Goal: Task Accomplishment & Management: Manage account settings

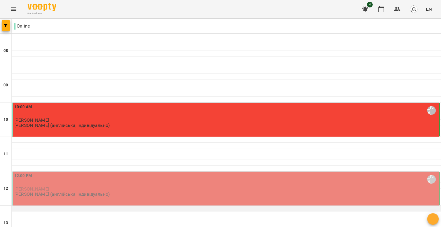
scroll to position [86, 0]
click at [87, 192] on p "[PERSON_NAME] (англійська, індивідуально)" at bounding box center [61, 194] width 95 height 5
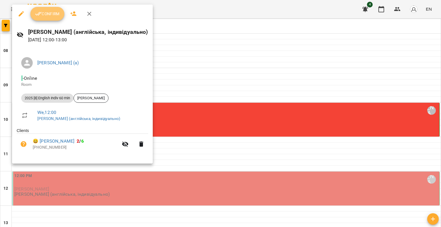
click at [54, 17] on button "Confirm" at bounding box center [47, 14] width 34 height 14
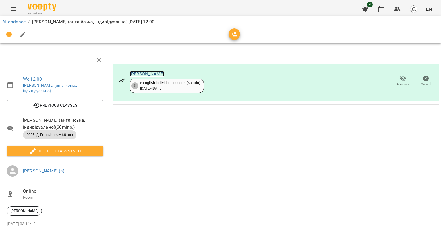
click at [145, 74] on link "[PERSON_NAME]" at bounding box center [147, 73] width 35 height 5
click at [400, 8] on icon "button" at bounding box center [397, 9] width 7 height 7
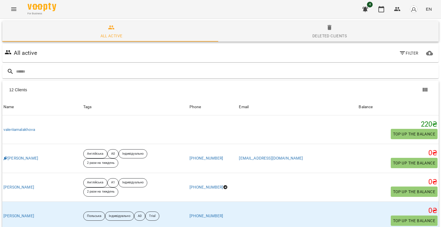
click at [418, 7] on button "button" at bounding box center [413, 9] width 15 height 15
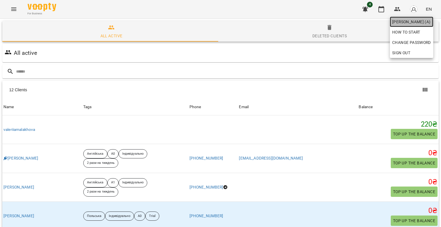
click at [404, 22] on span "[PERSON_NAME] (а)" at bounding box center [411, 21] width 39 height 7
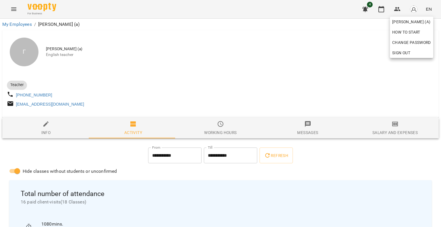
click at [184, 46] on div at bounding box center [220, 113] width 441 height 227
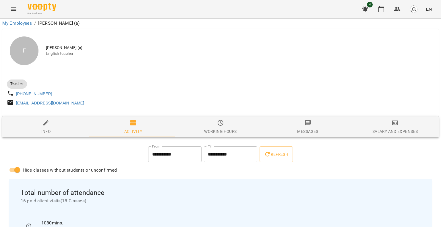
scroll to position [29, 0]
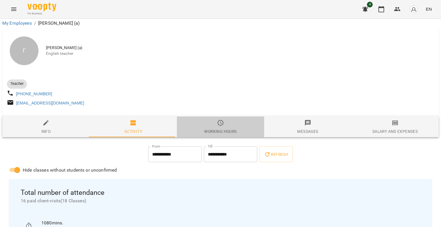
click at [219, 119] on icon "button" at bounding box center [220, 122] width 7 height 7
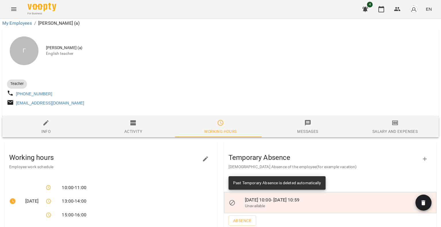
click at [294, 119] on span "Messages" at bounding box center [307, 126] width 80 height 15
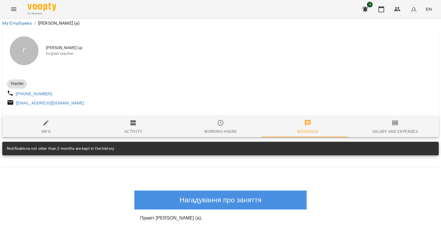
scroll to position [0, 0]
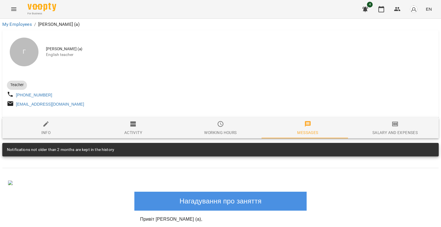
click at [224, 129] on span "Working hours" at bounding box center [220, 127] width 80 height 15
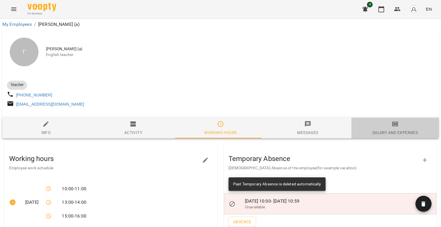
click at [387, 124] on span "Salary and Expenses" at bounding box center [395, 127] width 80 height 15
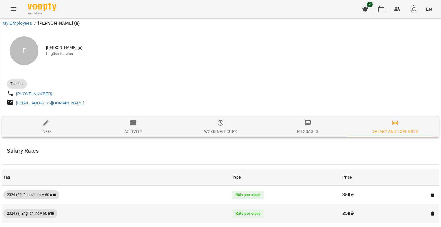
scroll to position [115, 0]
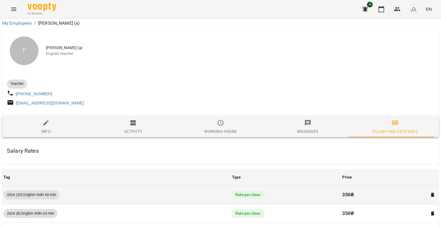
click at [342, 191] on p "350 ₴" at bounding box center [383, 194] width 83 height 7
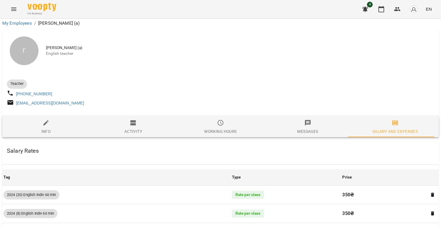
scroll to position [0, 0]
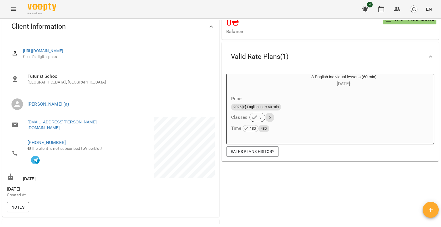
scroll to position [57, 0]
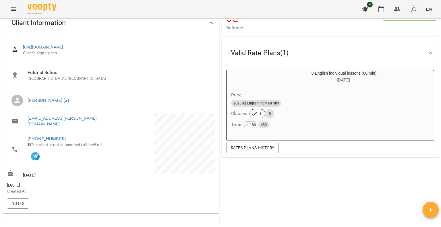
drag, startPoint x: 65, startPoint y: 133, endPoint x: 88, endPoint y: 128, distance: 23.7
click at [88, 131] on li "+380684585244 The client is not subscribed to ViberBot!" at bounding box center [58, 149] width 103 height 36
click at [103, 124] on li "[EMAIL_ADDRESS][PERSON_NAME][DOMAIN_NAME]" at bounding box center [58, 121] width 103 height 16
